Goal: Transaction & Acquisition: Purchase product/service

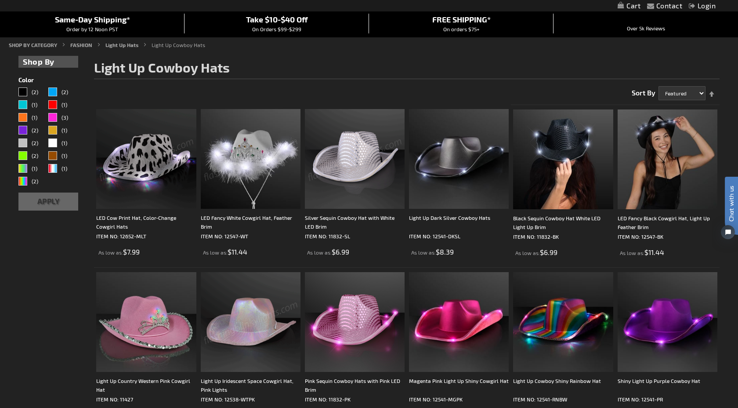
click at [359, 156] on img at bounding box center [355, 159] width 100 height 100
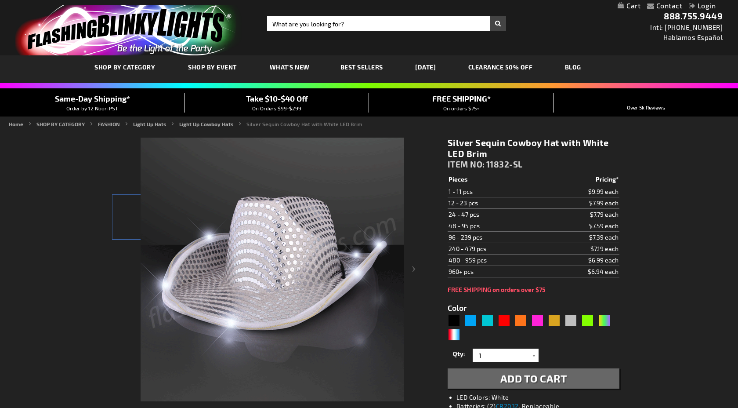
type input "5644"
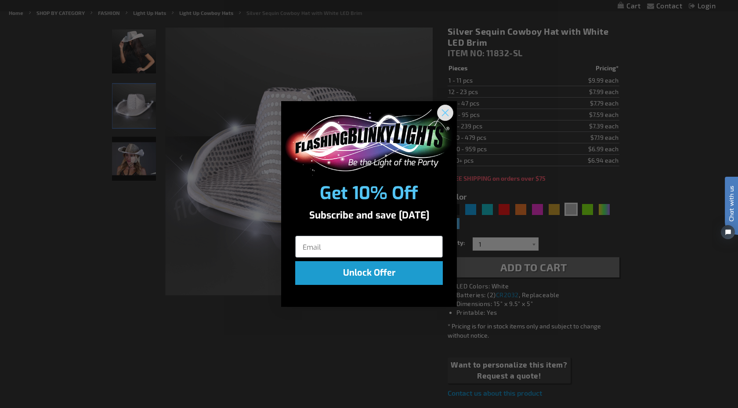
click at [449, 109] on circle "Close dialog" at bounding box center [445, 112] width 15 height 15
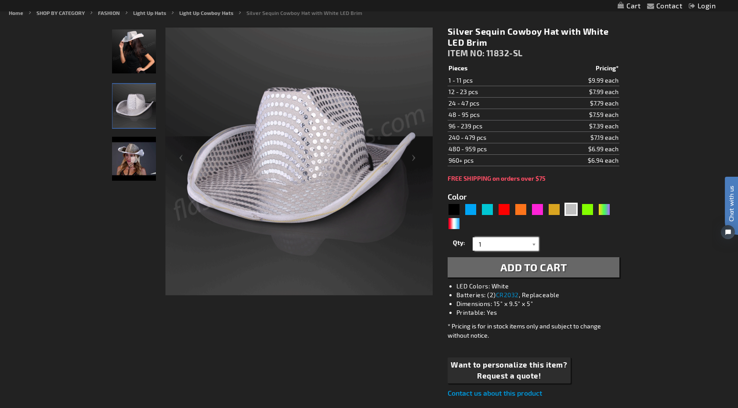
click at [504, 245] on input "1" at bounding box center [507, 243] width 64 height 13
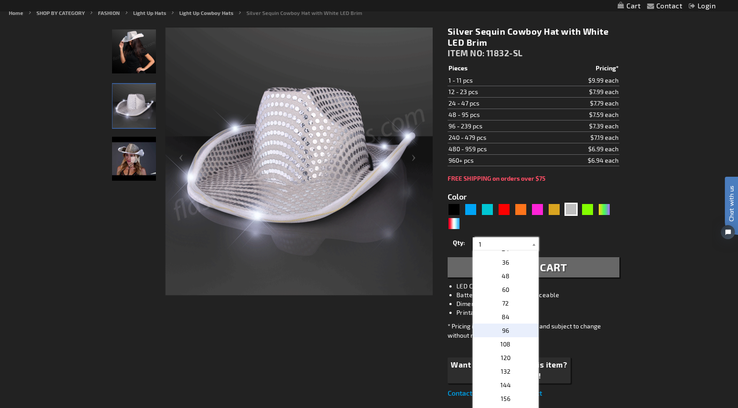
scroll to position [171, 0]
click at [519, 293] on p "60" at bounding box center [506, 290] width 66 height 14
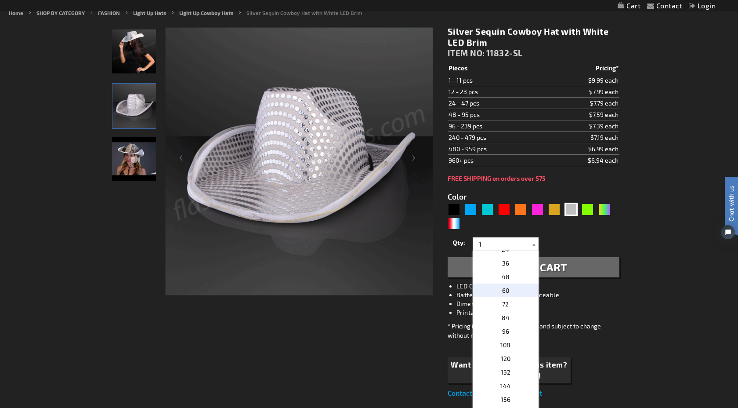
type input "60"
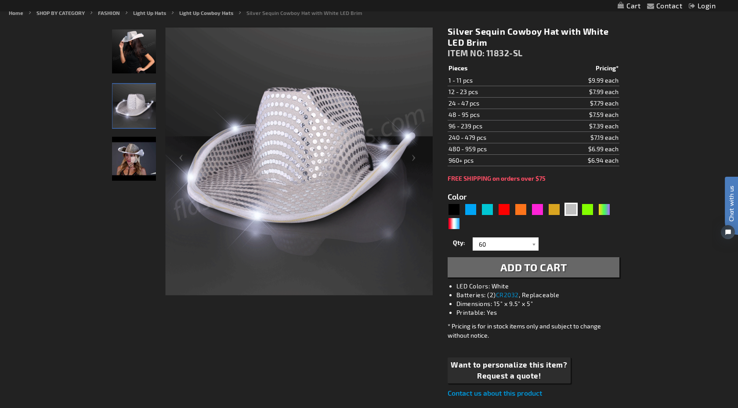
click at [524, 266] on span "Add to Cart" at bounding box center [534, 267] width 67 height 13
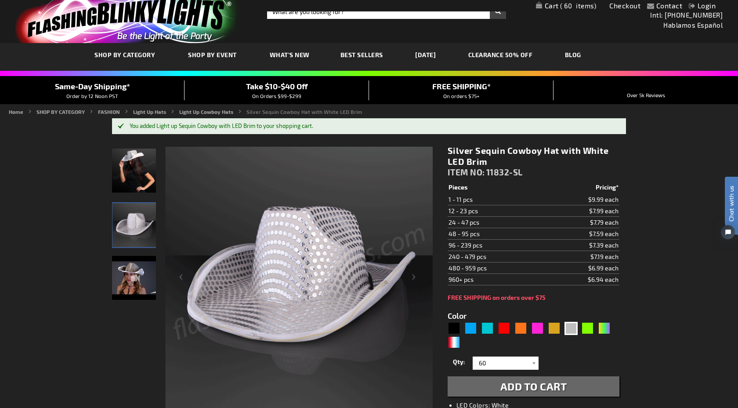
scroll to position [0, 0]
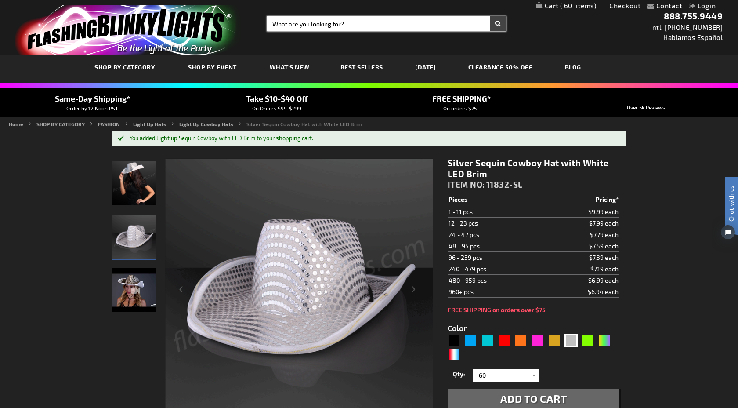
click at [299, 24] on input "Search" at bounding box center [386, 23] width 239 height 15
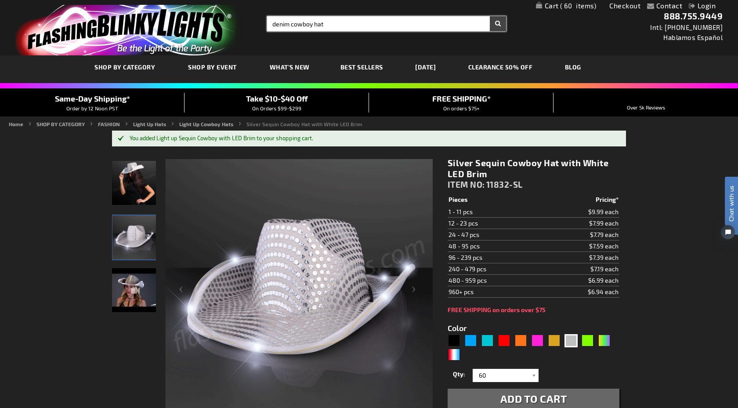
click at [490, 16] on button "Search" at bounding box center [498, 23] width 16 height 15
click at [493, 29] on button "Search" at bounding box center [498, 23] width 16 height 15
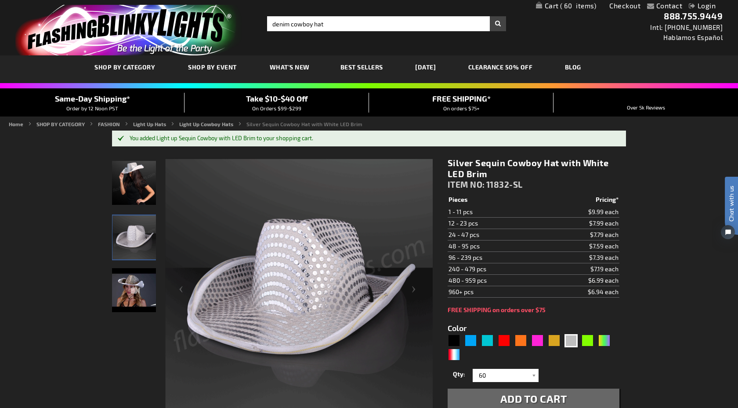
click at [497, 25] on button "Search" at bounding box center [498, 23] width 16 height 15
type input "denim cowboy hat"
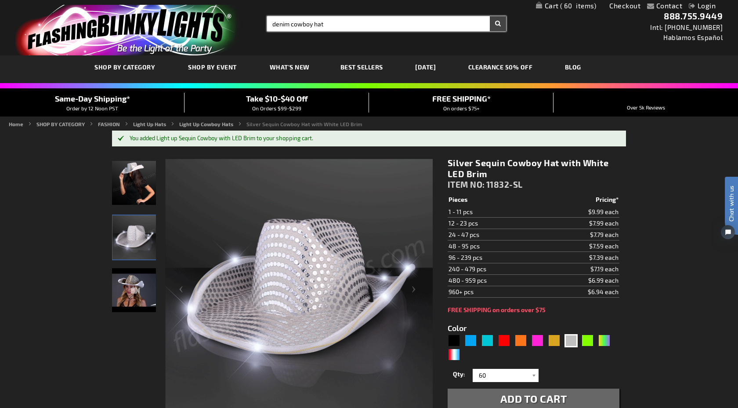
click at [373, 26] on input "denim cowboy hat" at bounding box center [386, 23] width 239 height 15
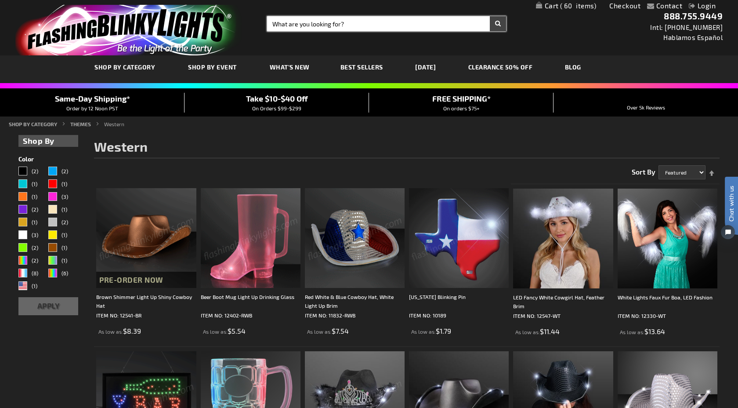
click at [354, 22] on input "Search" at bounding box center [386, 23] width 239 height 15
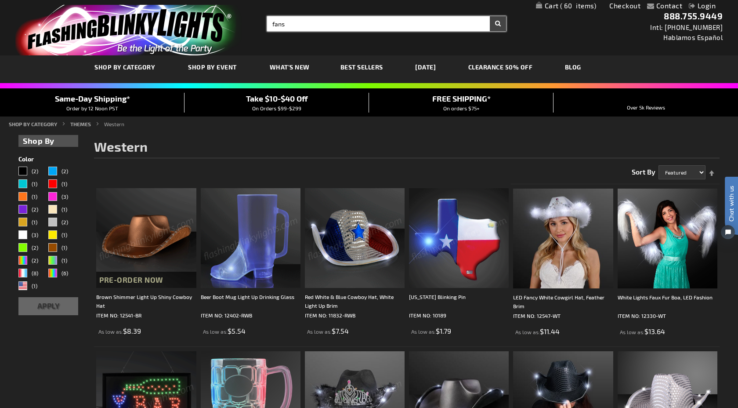
type input "fans"
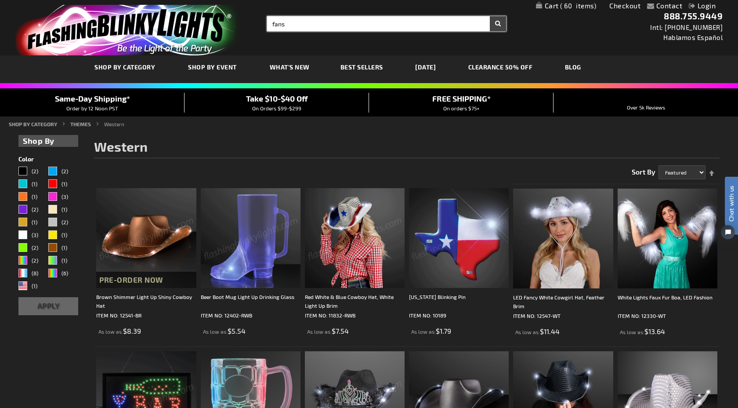
click at [490, 16] on button "Search" at bounding box center [498, 23] width 16 height 15
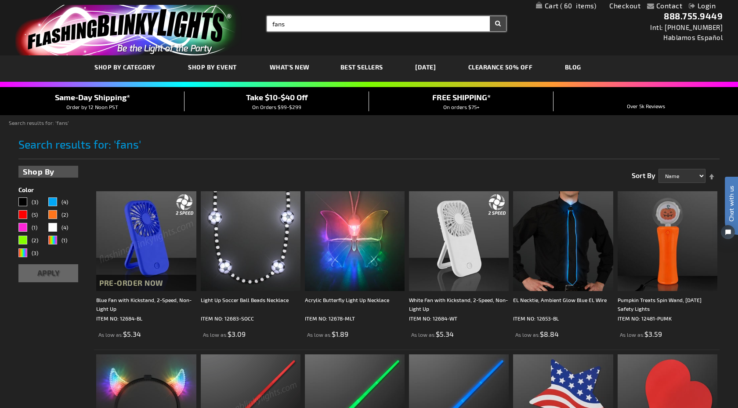
drag, startPoint x: 295, startPoint y: 25, endPoint x: 255, endPoint y: 25, distance: 40.0
click at [255, 25] on div "Toggle Nav Search Search fans × Search 888.755.9449 Intl: 818-753-8303 Hablamos…" at bounding box center [369, 27] width 738 height 55
type input "disco balls"
click at [490, 16] on button "Search" at bounding box center [498, 23] width 16 height 15
